Goal: Task Accomplishment & Management: Understand process/instructions

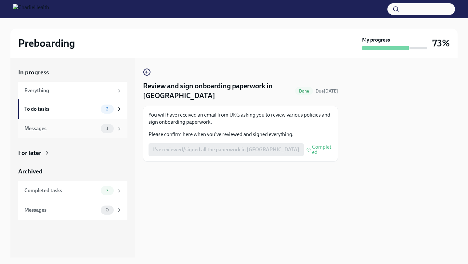
click at [62, 123] on div "Messages 1" at bounding box center [72, 128] width 109 height 19
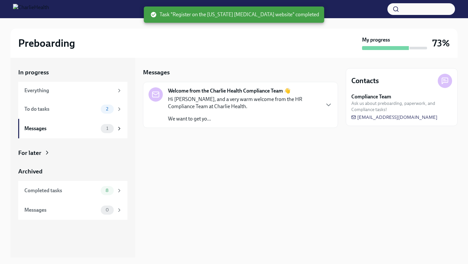
click at [221, 107] on p "Hi [PERSON_NAME], and a very warm welcome from the HR Compliance Team at Charli…" at bounding box center [243, 103] width 151 height 14
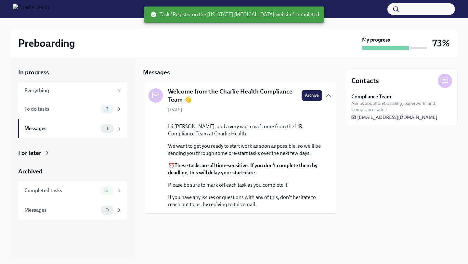
scroll to position [21, 0]
click at [89, 112] on div "To do tasks" at bounding box center [61, 109] width 74 height 7
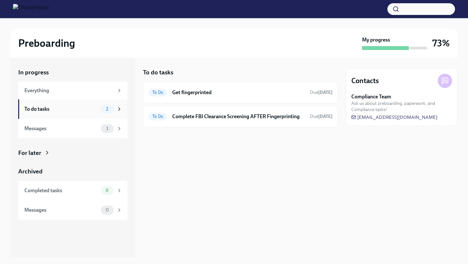
click at [81, 108] on div "To do tasks" at bounding box center [61, 109] width 74 height 7
click at [168, 119] on div "To Do Complete FBI Clearance Screening AFTER Fingerprinting Due [DATE]" at bounding box center [240, 116] width 184 height 10
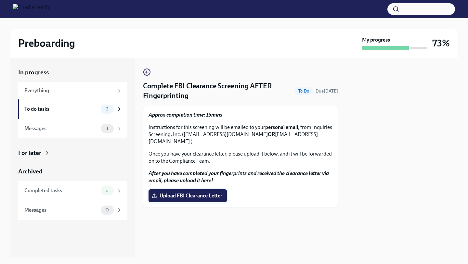
click at [171, 189] on label "Upload FBI Clearance Letter" at bounding box center [187, 195] width 78 height 13
click at [0, 0] on input "Upload FBI Clearance Letter" at bounding box center [0, 0] width 0 height 0
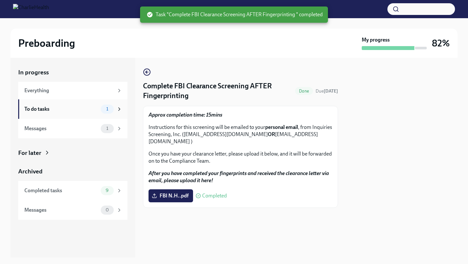
click at [68, 106] on div "To do tasks" at bounding box center [61, 109] width 74 height 7
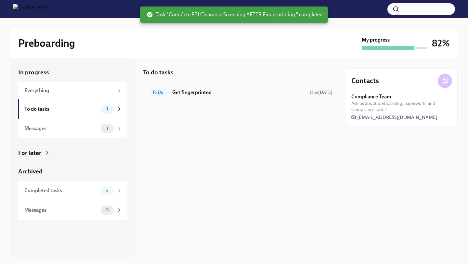
click at [195, 94] on h6 "Get fingerprinted" at bounding box center [238, 92] width 132 height 7
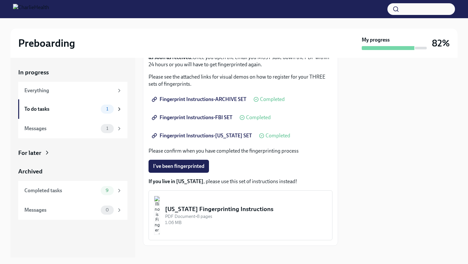
scroll to position [110, 0]
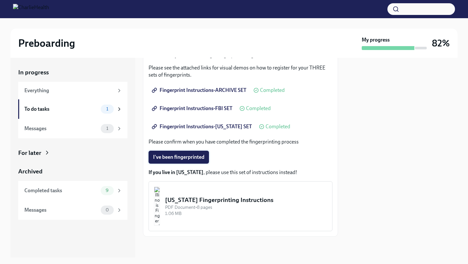
click at [192, 160] on span "I've been fingerprinted" at bounding box center [178, 157] width 51 height 6
click at [350, 227] on div at bounding box center [402, 158] width 112 height 200
click at [86, 123] on div "Messages 1" at bounding box center [72, 128] width 109 height 19
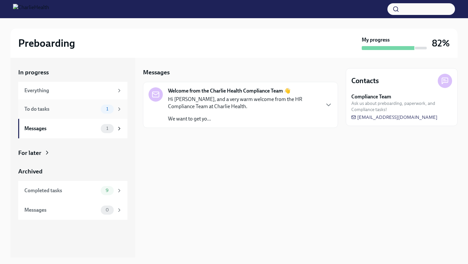
click at [84, 105] on div "To do tasks 1" at bounding box center [73, 109] width 98 height 9
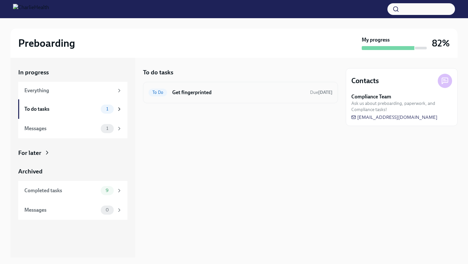
click at [205, 92] on h6 "Get fingerprinted" at bounding box center [238, 92] width 132 height 7
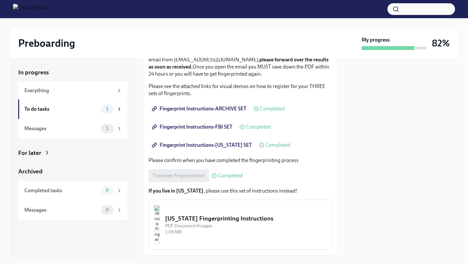
scroll to position [110, 0]
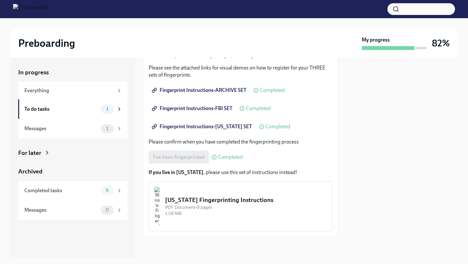
click at [204, 197] on div "[US_STATE] Fingerprinting Instructions" at bounding box center [246, 200] width 162 height 8
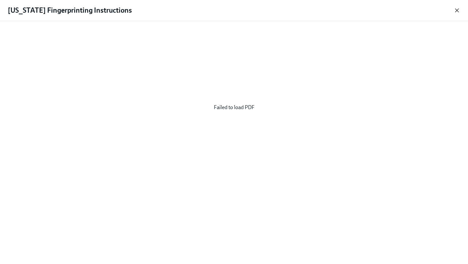
click at [456, 9] on icon "button" at bounding box center [456, 10] width 6 height 6
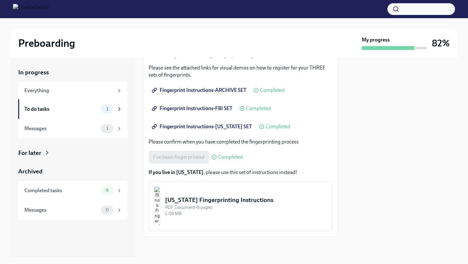
click at [160, 200] on img "button" at bounding box center [157, 206] width 6 height 39
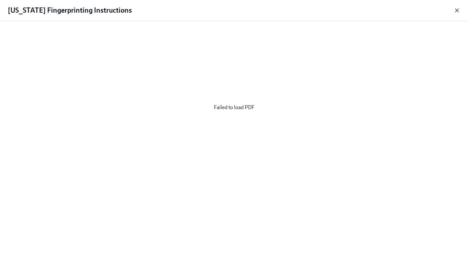
click at [454, 11] on icon "button" at bounding box center [456, 10] width 6 height 6
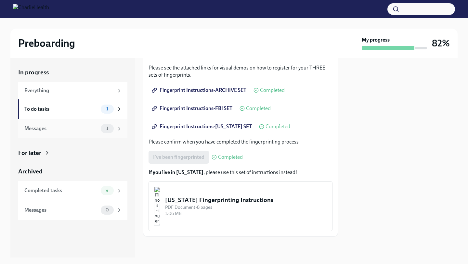
click at [109, 132] on div "1" at bounding box center [107, 128] width 13 height 9
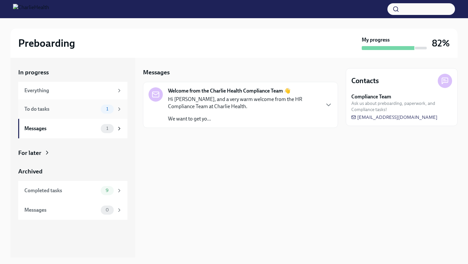
click at [94, 113] on div "To do tasks 1" at bounding box center [73, 109] width 98 height 9
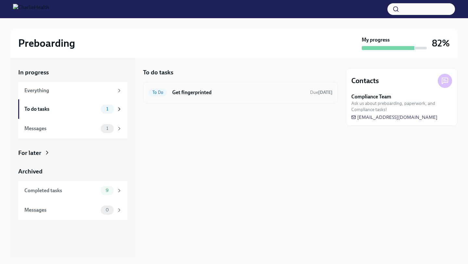
click at [170, 90] on div "To Do Get fingerprinted Due [DATE]" at bounding box center [240, 92] width 184 height 10
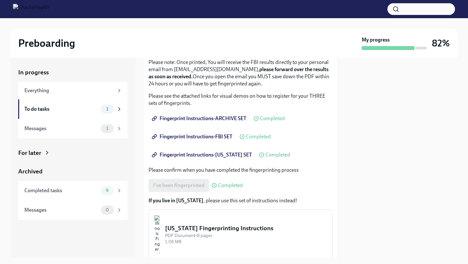
scroll to position [109, 0]
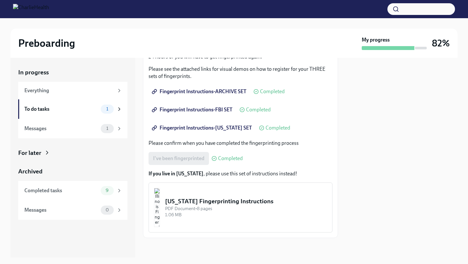
click at [177, 173] on strong "If you live in [US_STATE]" at bounding box center [175, 173] width 55 height 6
click at [201, 200] on div "[US_STATE] Fingerprinting Instructions" at bounding box center [246, 201] width 162 height 8
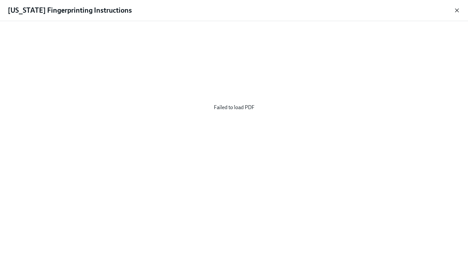
click at [456, 10] on icon "button" at bounding box center [456, 10] width 6 height 6
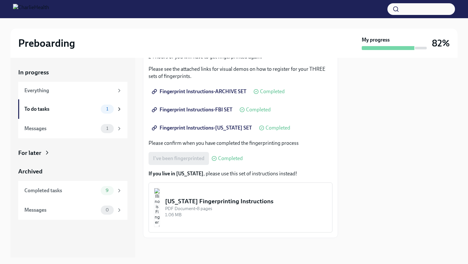
click at [224, 128] on span "Fingerprint Instructions-[US_STATE] SET" at bounding box center [202, 128] width 99 height 6
click at [215, 110] on span "Fingerprint Instructions-FBI SET" at bounding box center [192, 110] width 79 height 6
click at [214, 90] on span "Fingerprint Instructions-ARCHIVE SET" at bounding box center [199, 91] width 93 height 6
click at [160, 205] on img "button" at bounding box center [157, 207] width 6 height 39
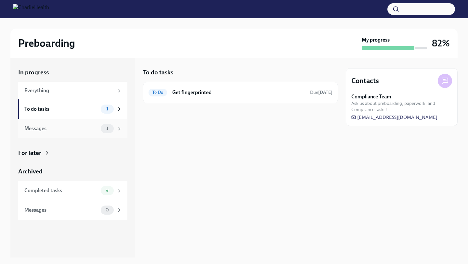
click at [93, 127] on div "Messages" at bounding box center [61, 128] width 74 height 7
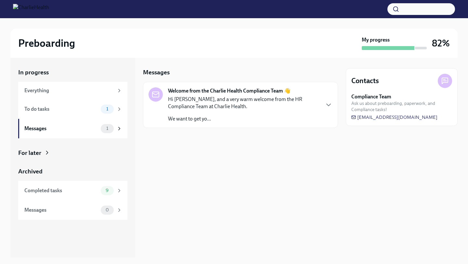
click at [185, 97] on p "Hi [PERSON_NAME], and a very warm welcome from the HR Compliance Team at Charli…" at bounding box center [243, 103] width 151 height 14
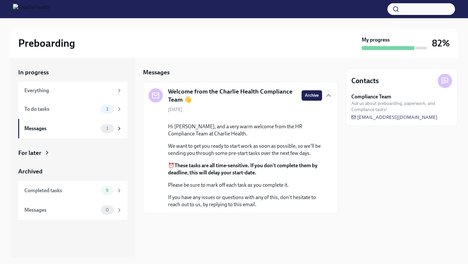
scroll to position [21, 0]
click at [211, 176] on strong "These tasks are all time-sensitive. If you don't complete them by deadline, thi…" at bounding box center [242, 168] width 149 height 13
click at [211, 208] on p "If you have any issues or questions with any of this, don't hesitate to reach o…" at bounding box center [245, 201] width 154 height 14
click at [199, 118] on button "Zoom image" at bounding box center [245, 118] width 154 height 0
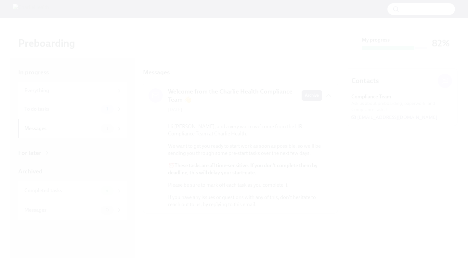
click at [205, 255] on button "Unzoom image" at bounding box center [234, 132] width 468 height 264
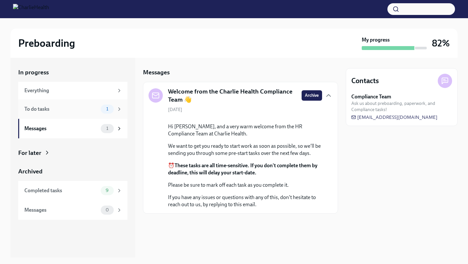
click at [89, 115] on div "To do tasks 1" at bounding box center [72, 108] width 109 height 19
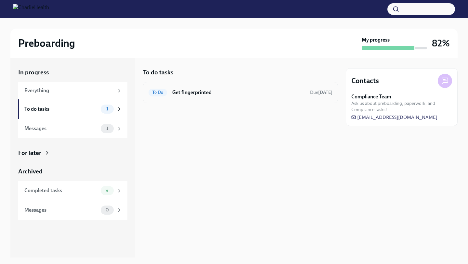
click at [160, 93] on span "To Do" at bounding box center [157, 92] width 19 height 5
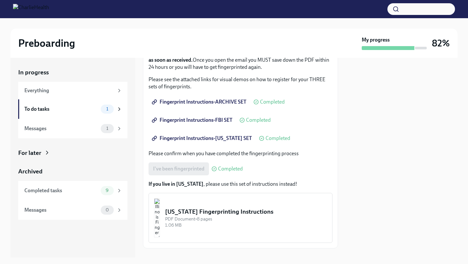
scroll to position [99, 0]
click at [160, 213] on img "button" at bounding box center [157, 217] width 6 height 39
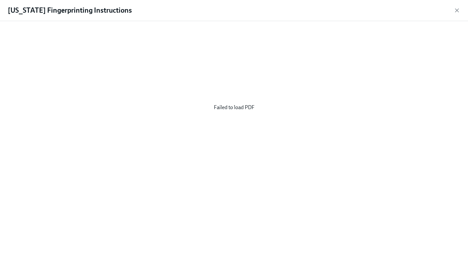
click at [247, 107] on div "Failed to load PDF" at bounding box center [233, 107] width 447 height 162
click at [456, 9] on icon "button" at bounding box center [456, 10] width 6 height 6
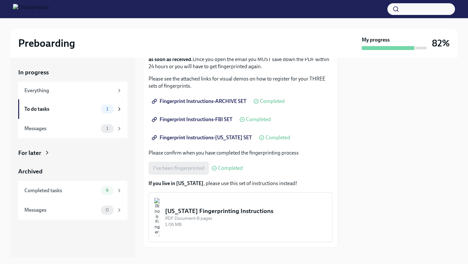
click at [253, 206] on button "[US_STATE] Fingerprinting Instructions PDF Document • 8 pages 1.06 MB" at bounding box center [240, 217] width 184 height 50
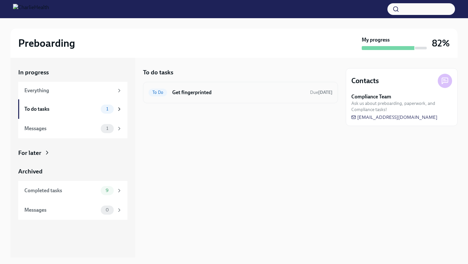
click at [183, 96] on div "To Do Get fingerprinted Due [DATE]" at bounding box center [240, 92] width 184 height 10
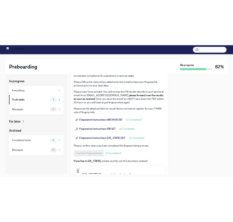
scroll to position [110, 0]
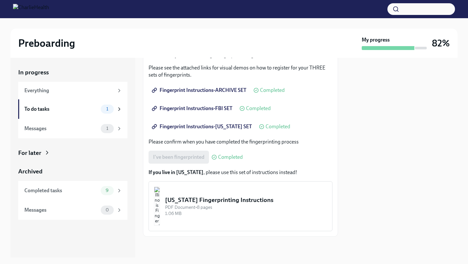
click at [166, 174] on strong "If you live in [US_STATE]" at bounding box center [175, 172] width 55 height 6
click at [160, 215] on img "button" at bounding box center [157, 206] width 6 height 39
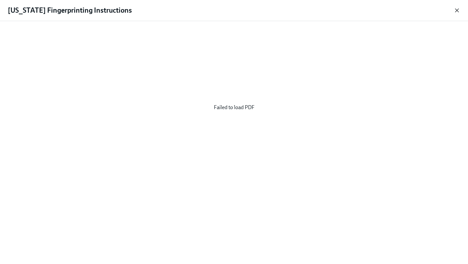
click at [456, 12] on icon "button" at bounding box center [456, 10] width 6 height 6
